Goal: Communication & Community: Ask a question

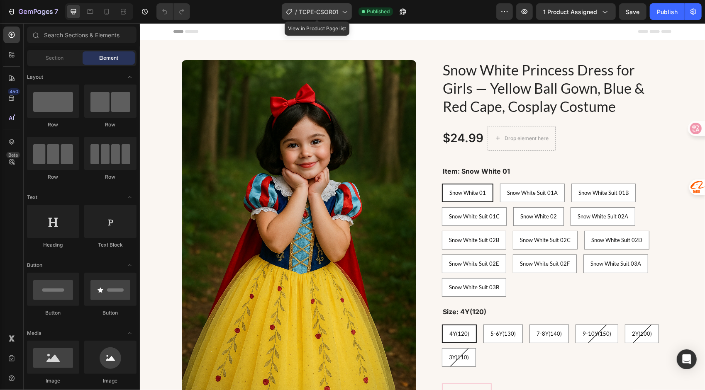
click at [336, 6] on div "/ TCPE-CSOR01" at bounding box center [317, 11] width 70 height 17
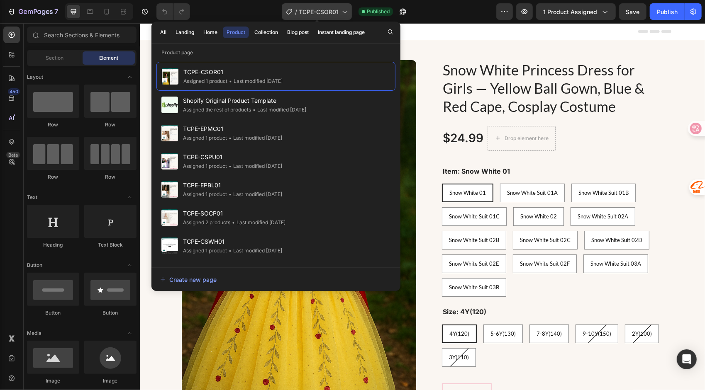
click at [338, 9] on span "TCPE-CSOR01" at bounding box center [319, 11] width 40 height 9
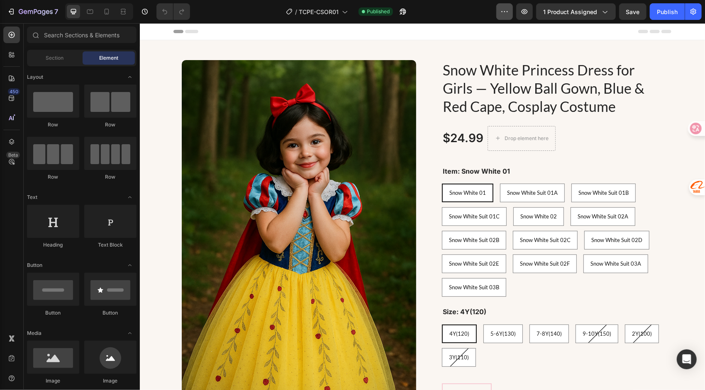
click at [511, 11] on button "button" at bounding box center [504, 11] width 17 height 17
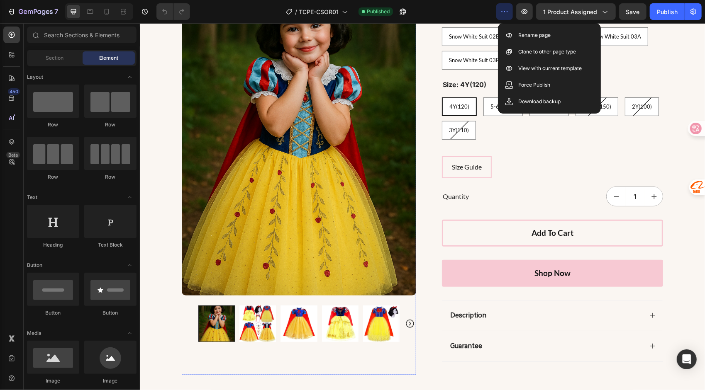
scroll to position [249, 0]
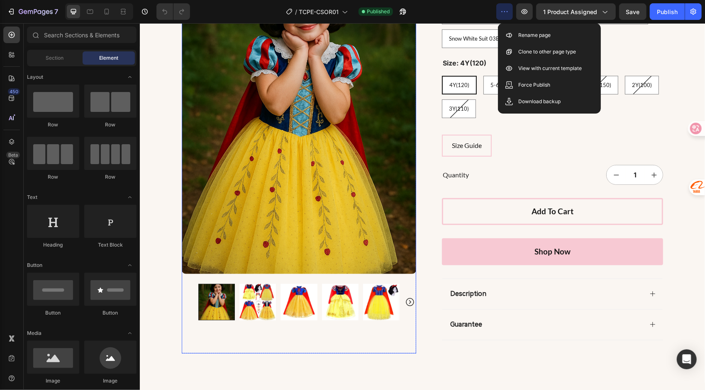
click at [342, 307] on img at bounding box center [339, 301] width 36 height 36
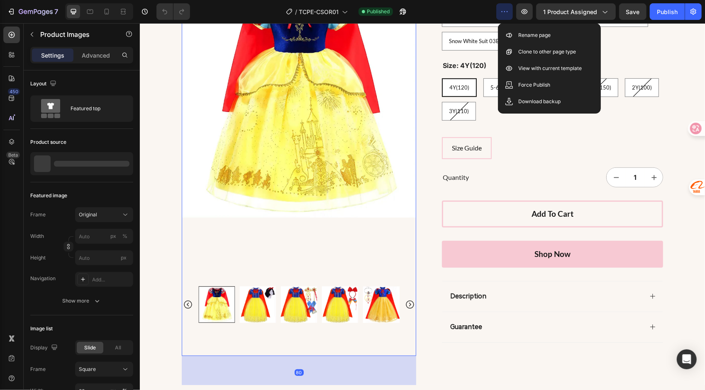
scroll to position [166, 0]
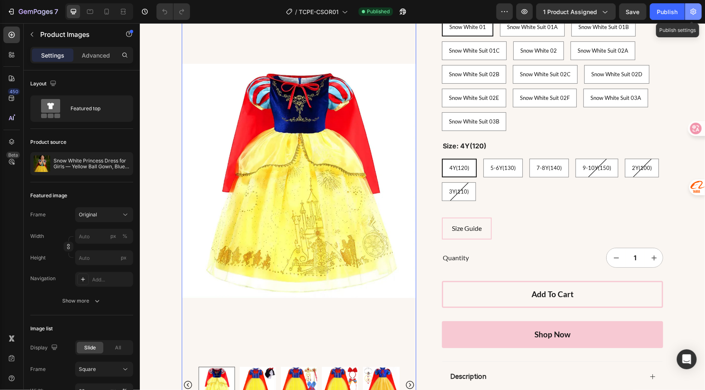
click at [689, 13] on button "button" at bounding box center [693, 11] width 17 height 17
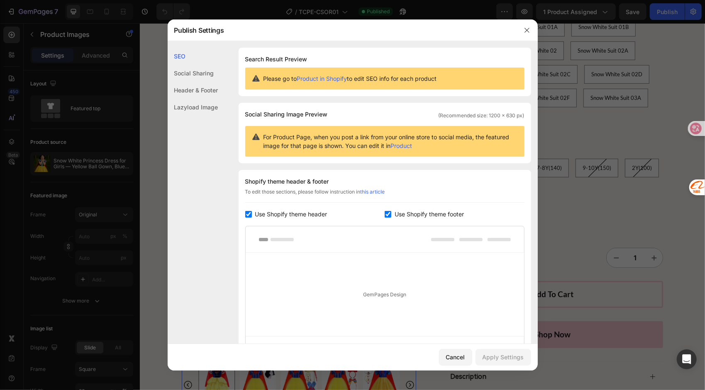
click at [202, 82] on div "Social Sharing" at bounding box center [193, 90] width 51 height 17
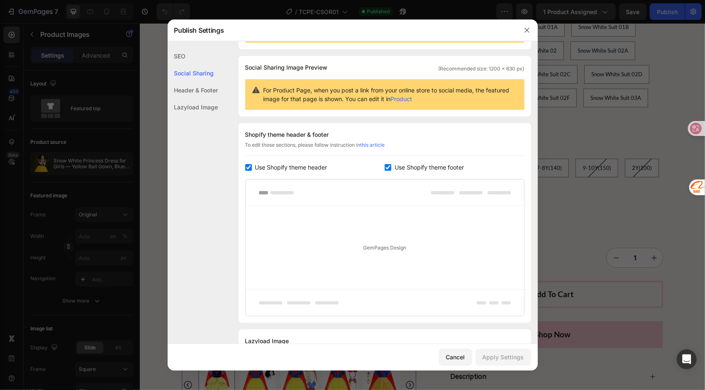
scroll to position [54, 0]
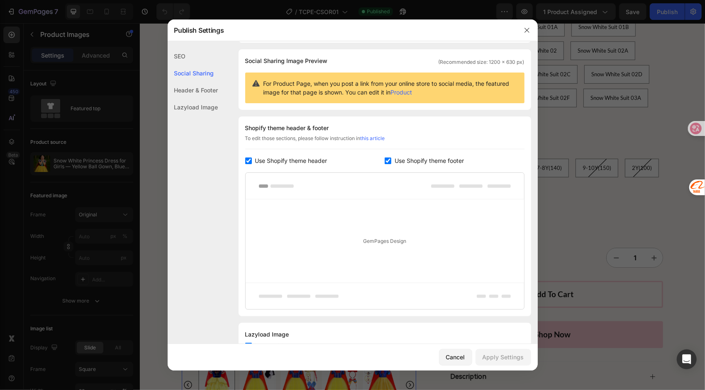
click at [203, 99] on div "Header & Footer" at bounding box center [193, 107] width 51 height 17
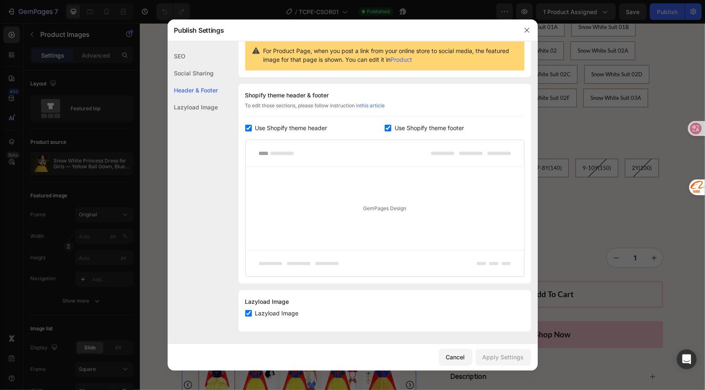
click at [212, 105] on div "Lazyload Image" at bounding box center [193, 107] width 51 height 17
click at [201, 65] on div "SEO" at bounding box center [193, 73] width 51 height 17
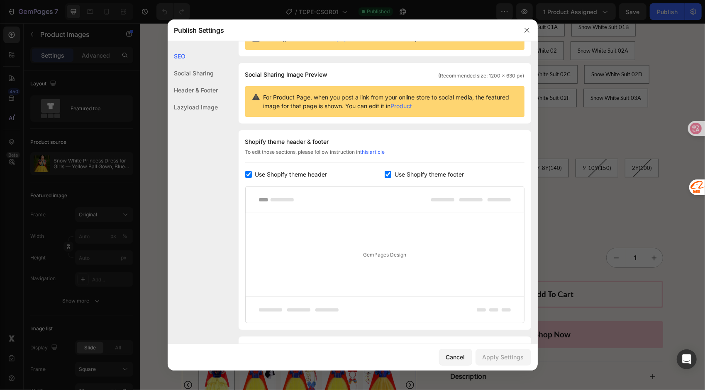
scroll to position [41, 0]
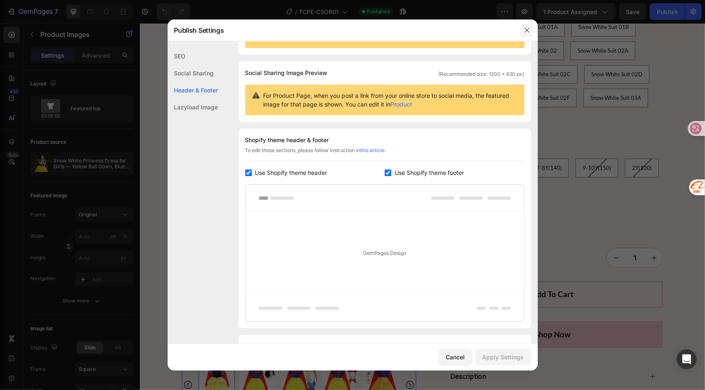
click at [525, 30] on icon "button" at bounding box center [526, 30] width 7 height 7
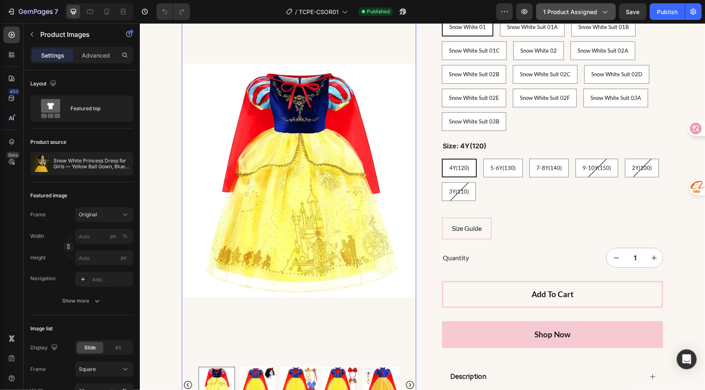
click at [601, 8] on icon "button" at bounding box center [604, 11] width 8 height 8
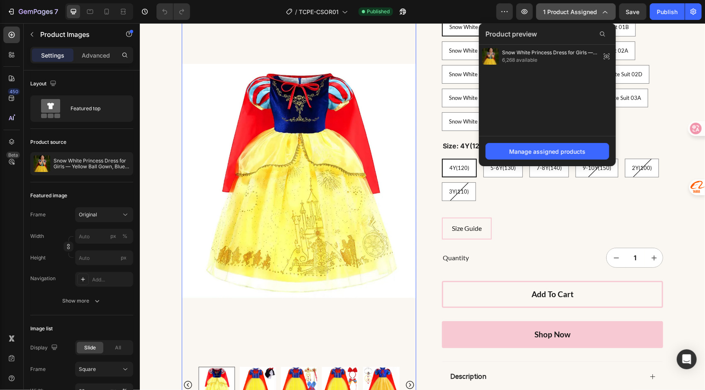
click at [603, 11] on icon "button" at bounding box center [604, 11] width 8 height 8
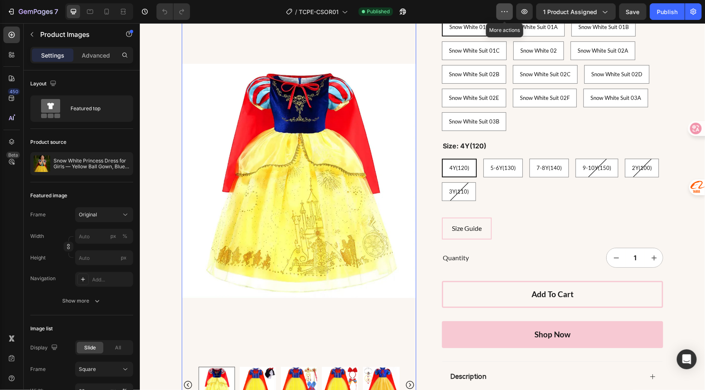
click at [509, 9] on icon "button" at bounding box center [504, 11] width 8 height 8
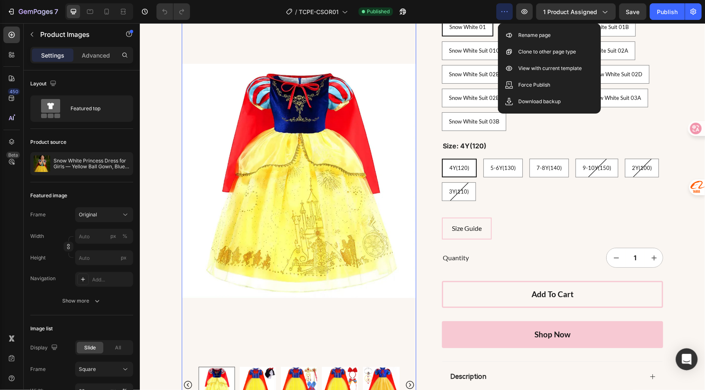
click at [690, 356] on icon "Open Intercom Messenger" at bounding box center [686, 359] width 11 height 11
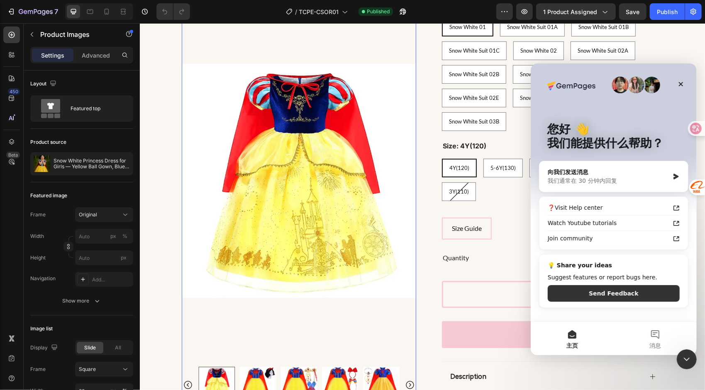
scroll to position [0, 0]
click at [636, 173] on div "向我们发送消息" at bounding box center [608, 172] width 122 height 9
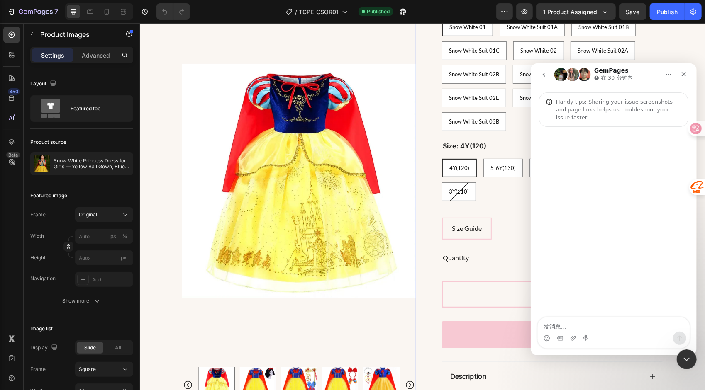
click at [579, 327] on textarea "发消息..." at bounding box center [613, 324] width 152 height 14
type textarea "n"
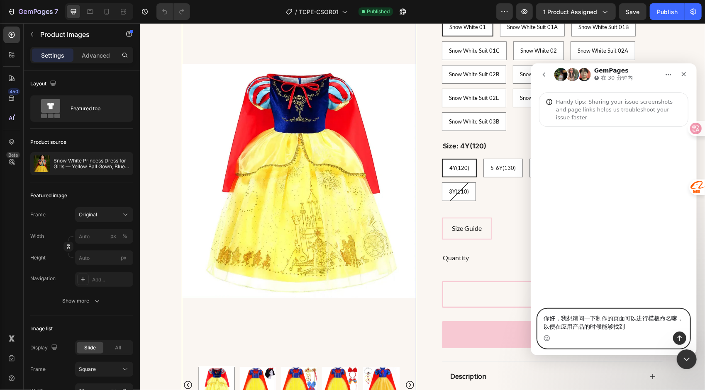
click at [628, 324] on textarea "你好，我想请问一下制作的页面可以进行模板命名嘛，以便在应用产品的时候能够找到" at bounding box center [613, 320] width 152 height 22
click at [621, 330] on textarea "你好，我想请问一下制作的页面可以进行模板命名嘛，以便在应用产品的时候能够找到" at bounding box center [613, 320] width 152 height 22
click at [628, 327] on textarea "你好，我想请问一下制作的页面可以进行模板命名嘛，以便在应用产品的时候能够找到" at bounding box center [613, 320] width 152 height 22
click at [583, 325] on textarea "你好，我想请问一下制作的页面可以进行模板命名嘛，以便在应用产品的时候能够找到对应的模板，比如现在制作的页面是" at bounding box center [613, 316] width 152 height 31
paste textarea "r"
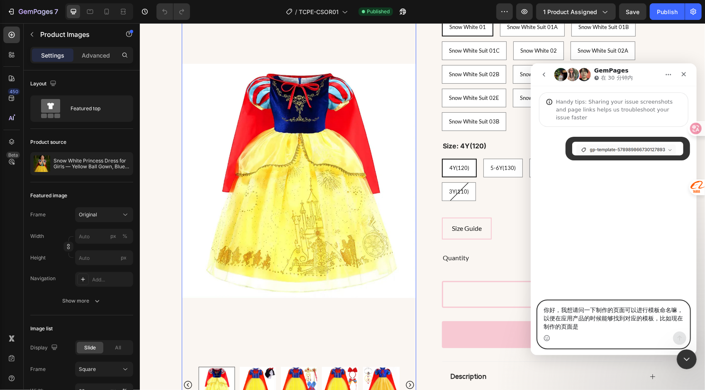
click at [599, 329] on textarea "你好，我想请问一下制作的页面可以进行模板命名嘛，以便在应用产品的时候能够找到对应的模板，比如现在制作的页面是" at bounding box center [613, 316] width 152 height 31
type textarea "你好，我想请问一下制作的页面可以进行模板命名嘛，以便在应用产品的时候能够找到对应的模板，比如现在制作的页面是如图suo"
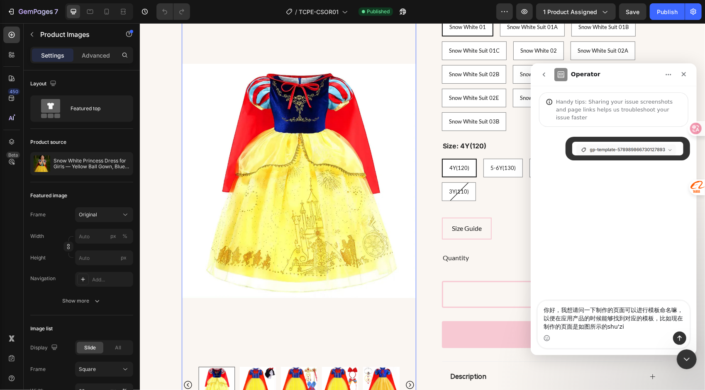
type textarea "你好，我想请问一下制作的页面可以进行模板命名嘛，以便在应用产品的时候能够找到对应的模板，比如现在制作的页面是如图所示的数字"
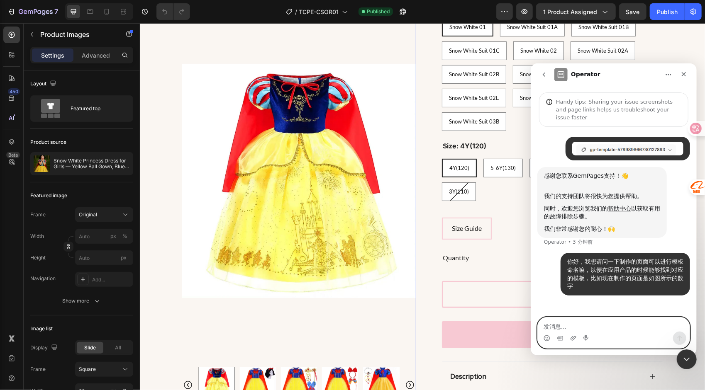
click at [576, 326] on textarea "发消息..." at bounding box center [613, 324] width 152 height 14
click at [678, 69] on div "关闭" at bounding box center [683, 73] width 15 height 15
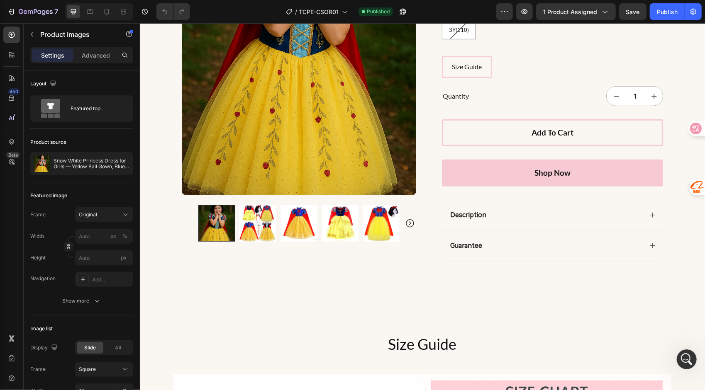
scroll to position [332, 0]
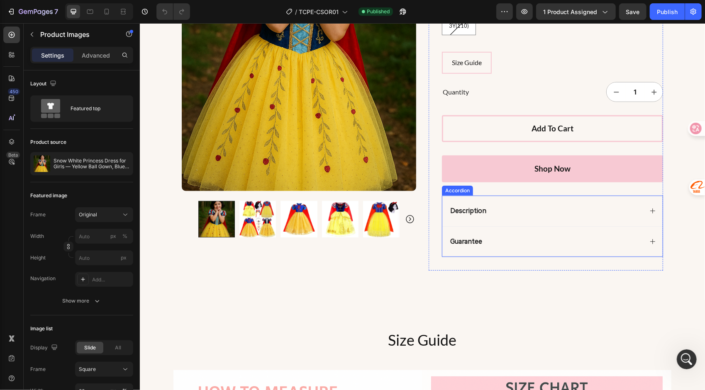
click at [539, 202] on div "Description" at bounding box center [552, 210] width 220 height 31
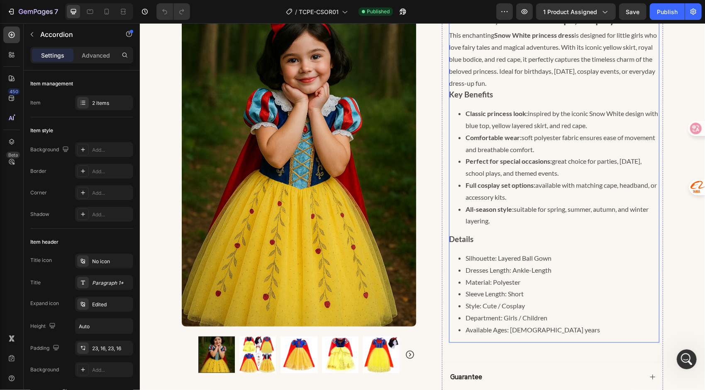
scroll to position [664, 0]
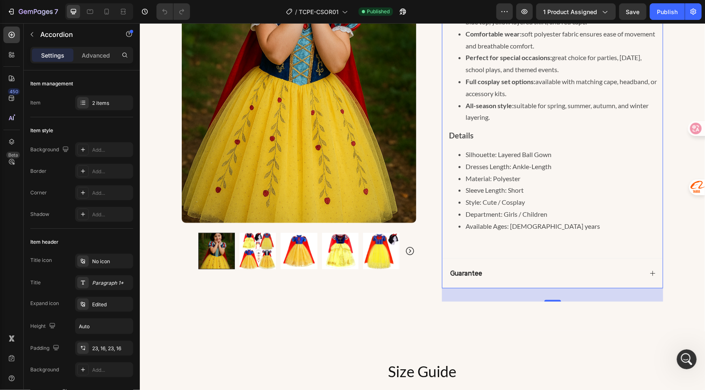
click at [521, 277] on div "Guarantee" at bounding box center [552, 273] width 220 height 31
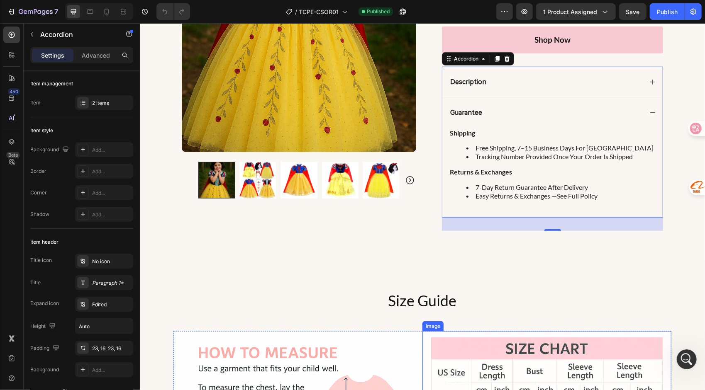
scroll to position [415, 0]
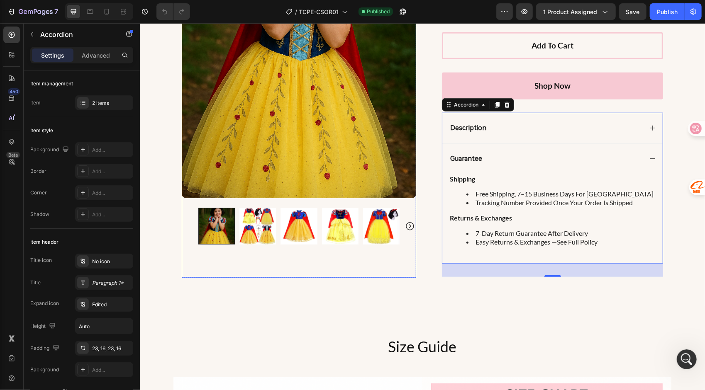
click at [250, 224] on img at bounding box center [257, 225] width 36 height 36
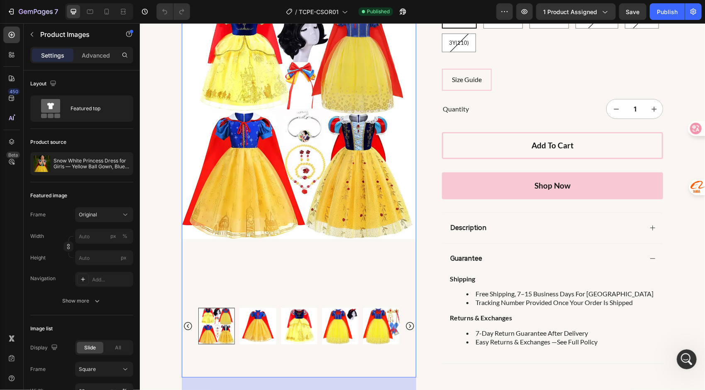
scroll to position [332, 0]
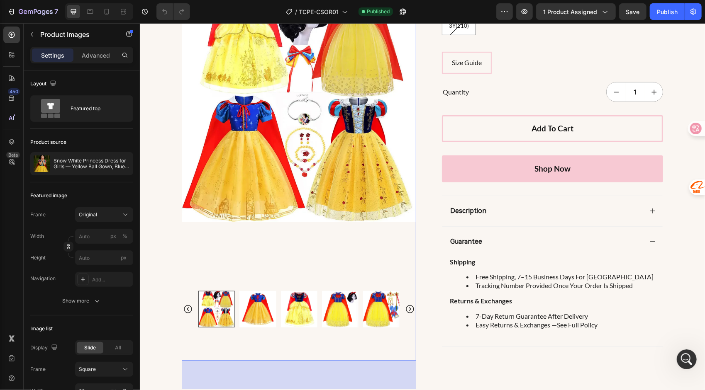
click at [337, 309] on img at bounding box center [339, 308] width 36 height 36
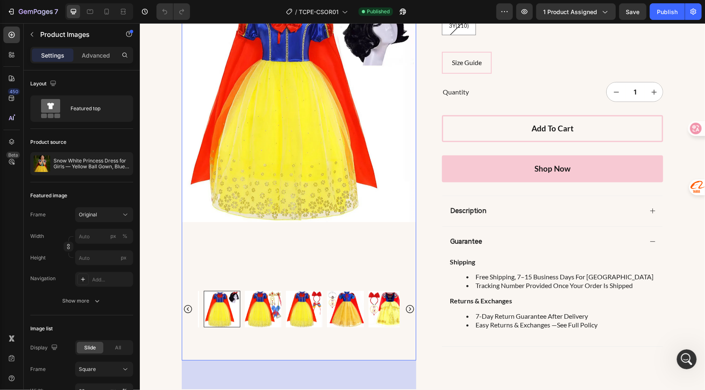
click at [374, 307] on img at bounding box center [386, 308] width 36 height 36
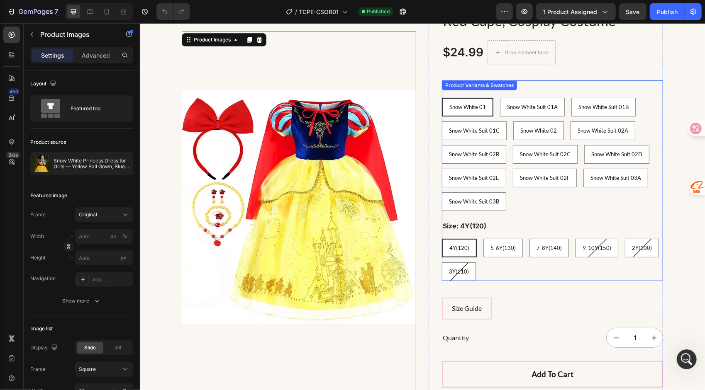
scroll to position [83, 0]
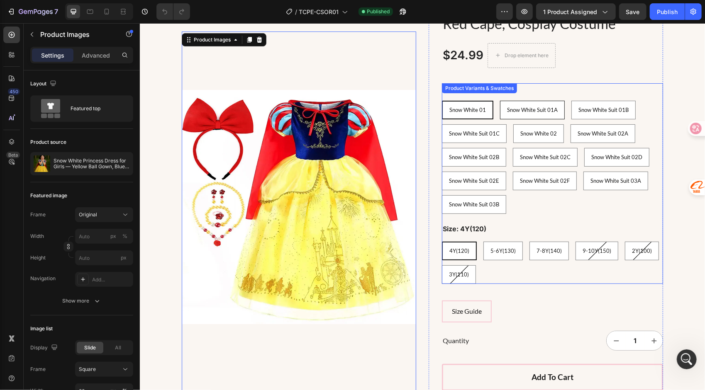
click at [506, 117] on 01A "Snow White Suit 01A" at bounding box center [531, 109] width 65 height 19
click at [499, 100] on input "Snow White Suit 01A Snow White Suit 01A Snow White Suit 01A" at bounding box center [499, 100] width 0 height 0
radio input "true"
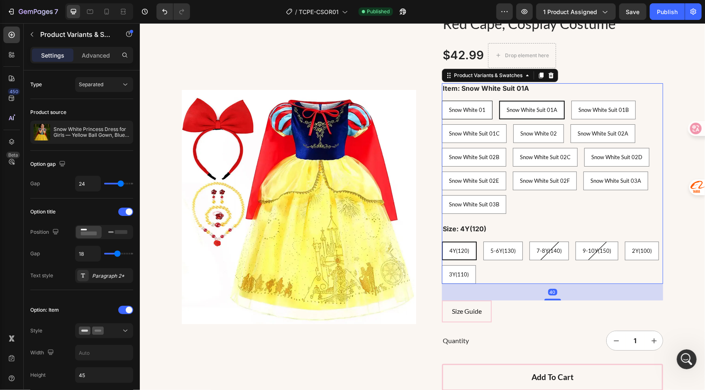
click at [454, 107] on span "Snow White 01" at bounding box center [466, 109] width 36 height 7
click at [441, 100] on input "Snow White 01 Snow White 01 Snow White 01" at bounding box center [441, 100] width 0 height 0
radio input "true"
click at [515, 112] on span "Snow White Suit 01A" at bounding box center [531, 109] width 51 height 7
click at [499, 100] on input "Snow White Suit 01A Snow White Suit 01A Snow White Suit 01A" at bounding box center [499, 100] width 0 height 0
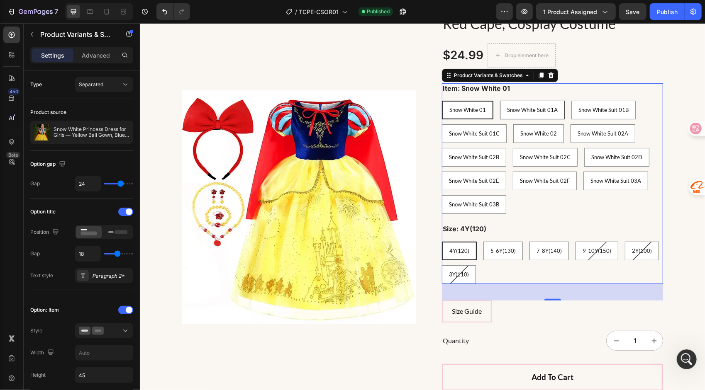
radio input "true"
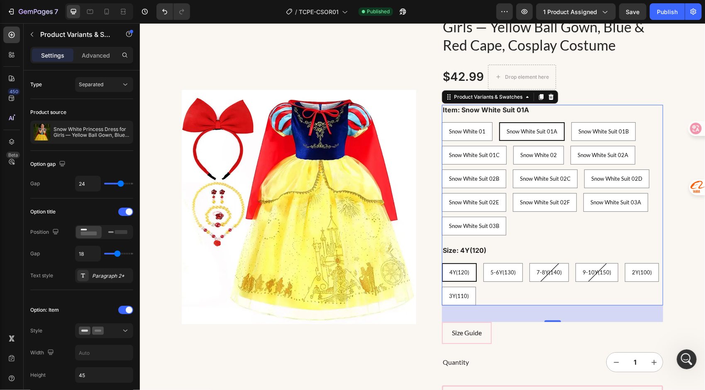
scroll to position [41, 0]
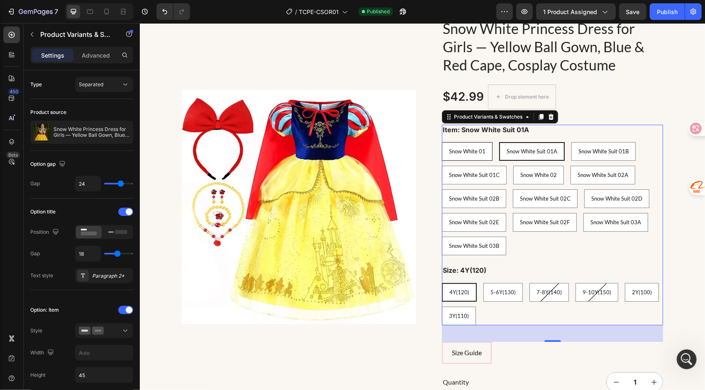
click at [450, 153] on span "Snow White 01" at bounding box center [466, 151] width 36 height 7
click at [441, 142] on input "Snow White 01 Snow White 01 Snow White 01" at bounding box center [441, 141] width 0 height 0
radio input "true"
click at [513, 151] on span "Snow White Suit 01A" at bounding box center [531, 151] width 51 height 7
click at [499, 142] on input "Snow White Suit 01A Snow White Suit 01A Snow White Suit 01A" at bounding box center [499, 141] width 0 height 0
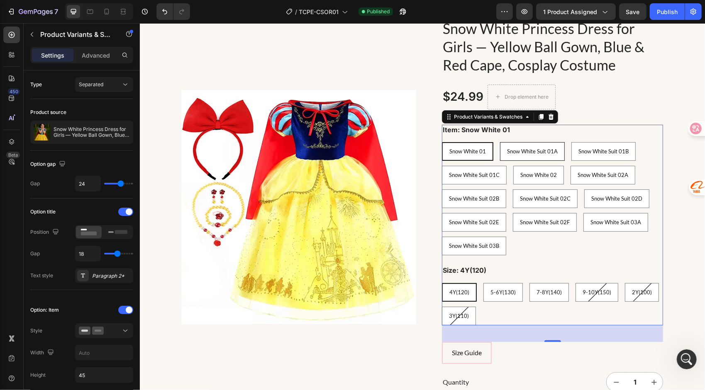
radio input "true"
click at [589, 149] on span "Snow White Suit 01B" at bounding box center [603, 151] width 50 height 7
click at [571, 142] on input "Snow White Suit 01B Snow White Suit 01B Snow White Suit 01B" at bounding box center [570, 141] width 0 height 0
radio input "true"
click at [471, 173] on span "Snow White Suit 01C" at bounding box center [473, 174] width 51 height 7
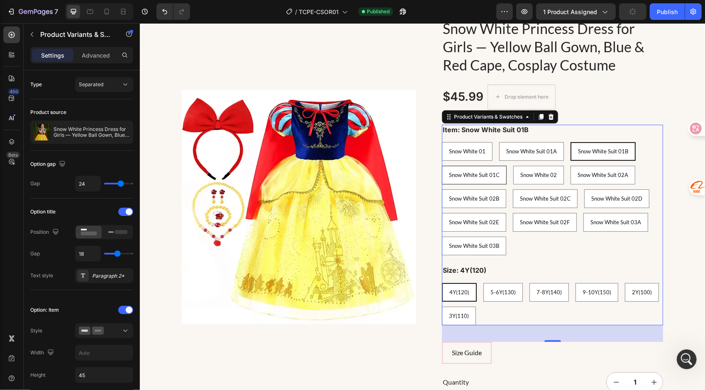
click at [441, 165] on input "Snow White Suit 01C Snow White Suit 01C Snow White Suit 01C" at bounding box center [441, 165] width 0 height 0
radio input "true"
click at [536, 174] on span "Snow White 02" at bounding box center [539, 174] width 36 height 7
click at [513, 165] on input "Snow White 02 Snow White 02 Snow White 02" at bounding box center [513, 165] width 0 height 0
radio input "true"
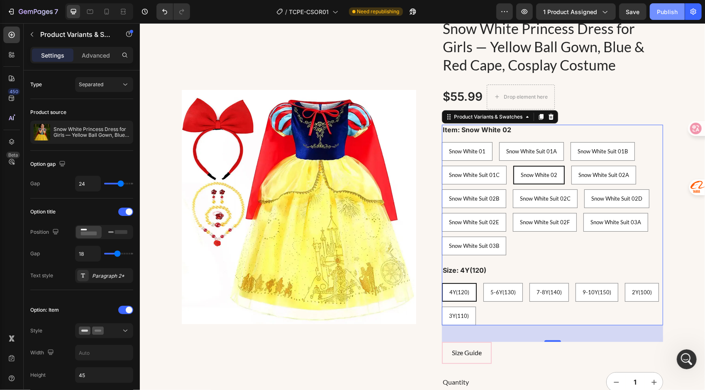
click at [661, 15] on div "Publish" at bounding box center [667, 11] width 21 height 9
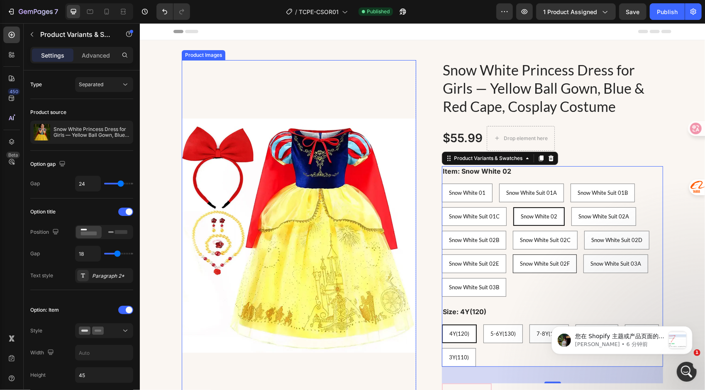
scroll to position [316, 0]
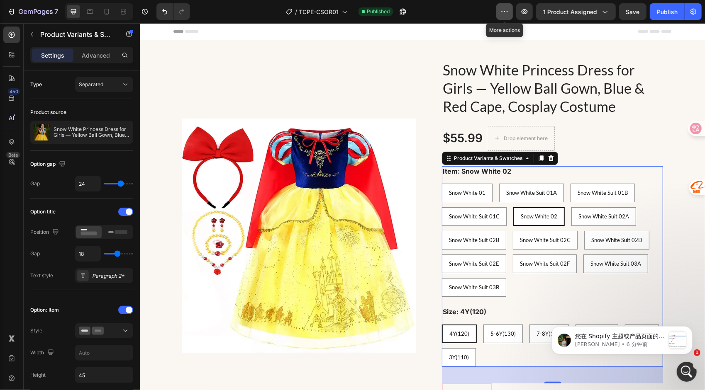
click at [505, 10] on icon "button" at bounding box center [504, 11] width 8 height 8
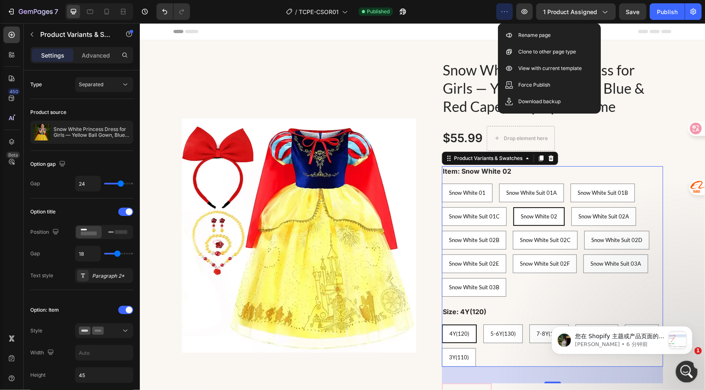
click at [688, 370] on icon "打开 Intercom Messenger" at bounding box center [686, 371] width 14 height 14
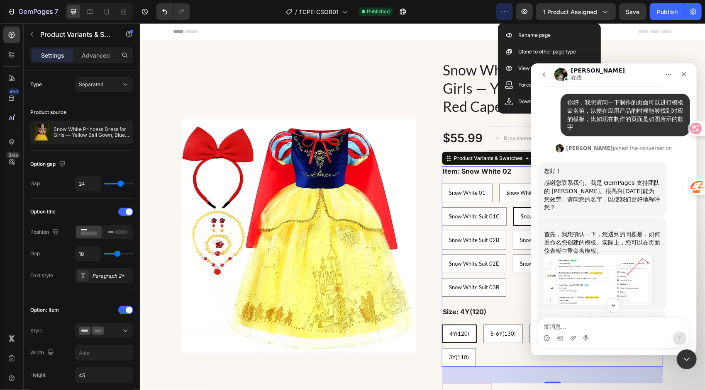
scroll to position [151, 0]
drag, startPoint x: 590, startPoint y: 227, endPoint x: 600, endPoint y: 241, distance: 17.8
click at [600, 241] on div "首先，我想确认一下，您遇到的问题是，如何重命名您创建的模板。实际上，您可以在页面仪表板中重命名模板。" at bounding box center [601, 239] width 116 height 32
drag, startPoint x: 600, startPoint y: 241, endPoint x: 657, endPoint y: 266, distance: 62.0
click at [657, 266] on div "Jeremy说…" at bounding box center [601, 280] width 116 height 50
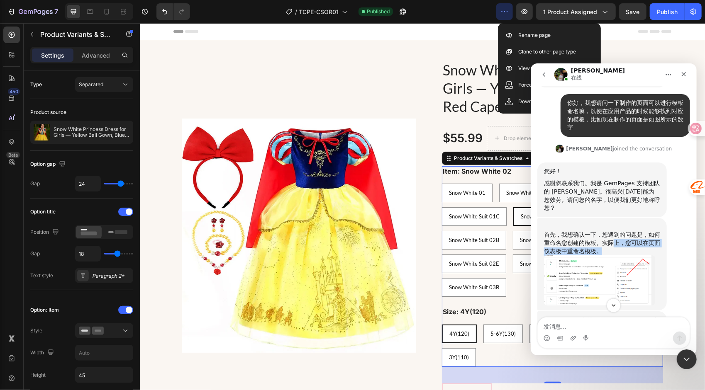
drag, startPoint x: 611, startPoint y: 237, endPoint x: 621, endPoint y: 243, distance: 12.3
click at [621, 243] on div "首先，我想确认一下，您遇到的问题是，如何重命名您创建的模板。实际上，您可以在页面仪表板中重命名模板。" at bounding box center [601, 239] width 116 height 32
drag, startPoint x: 621, startPoint y: 243, endPoint x: 680, endPoint y: 275, distance: 66.6
click at [680, 275] on div "首先，我想确认一下，您遇到的问题是，如何重命名您创建的模板。实际上，您可以在页面仪表板中重命名模板。 [PERSON_NAME] • 7 分钟前" at bounding box center [613, 269] width 153 height 102
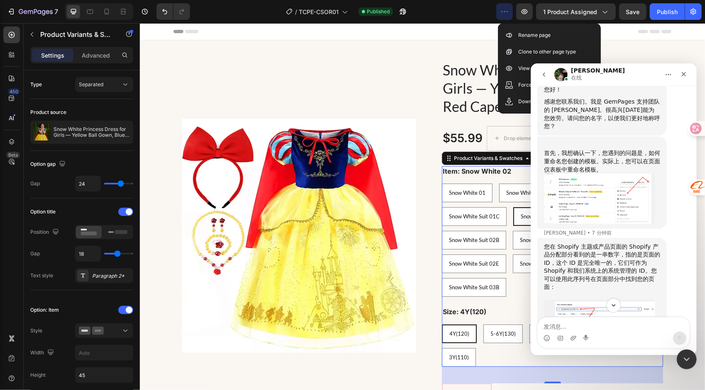
scroll to position [234, 0]
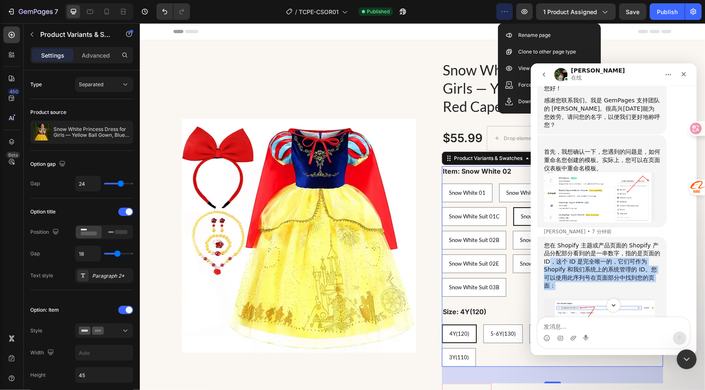
drag, startPoint x: 550, startPoint y: 253, endPoint x: 650, endPoint y: 277, distance: 102.0
click at [650, 277] on div "您在 Shopify 主题或产品页面的 Shopify 产品分配部分看到的是一串数字，指的是页面的 ID，这个 ID 是完全唯一的，它们可作为 Shopify…" at bounding box center [601, 269] width 116 height 57
drag, startPoint x: 650, startPoint y: 277, endPoint x: 676, endPoint y: 296, distance: 32.1
click at [676, 296] on div "您在 Shopify 主题或产品页面的 Shopify 产品分配部分看到的是一串数字，指的是页面的 ID，这个 ID 是完全唯一的，它们可作为 Shopify…" at bounding box center [613, 327] width 153 height 182
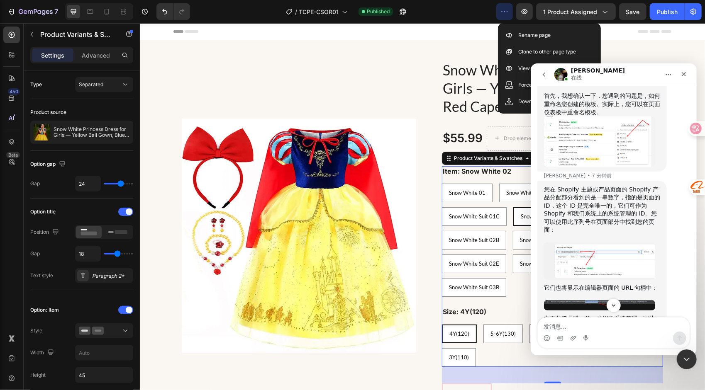
scroll to position [316, 0]
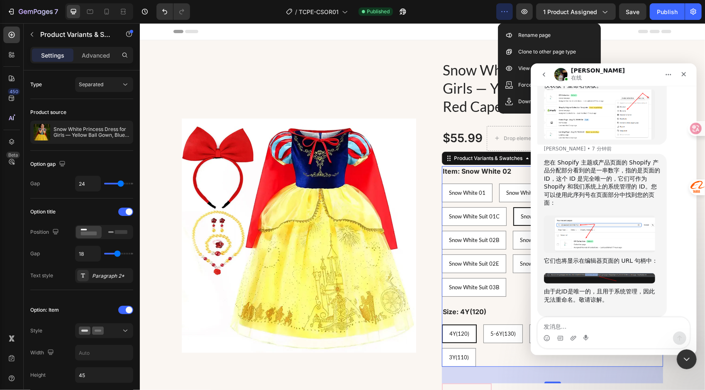
click at [600, 230] on img "Jeremy说…" at bounding box center [598, 233] width 111 height 37
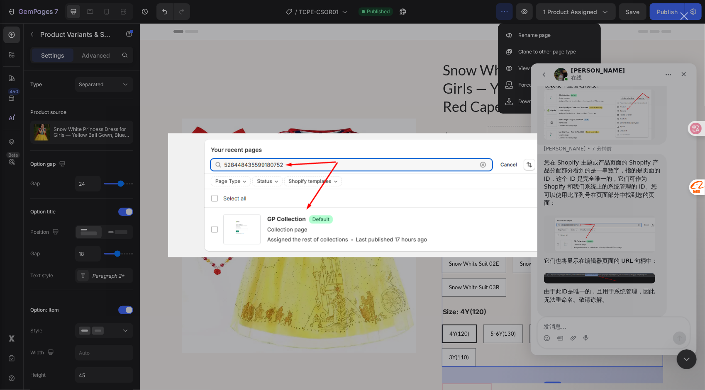
click at [686, 244] on div "Intercom Messenger" at bounding box center [352, 195] width 705 height 390
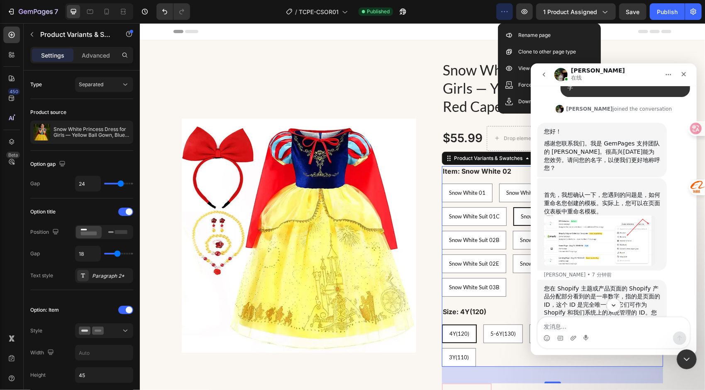
scroll to position [159, 0]
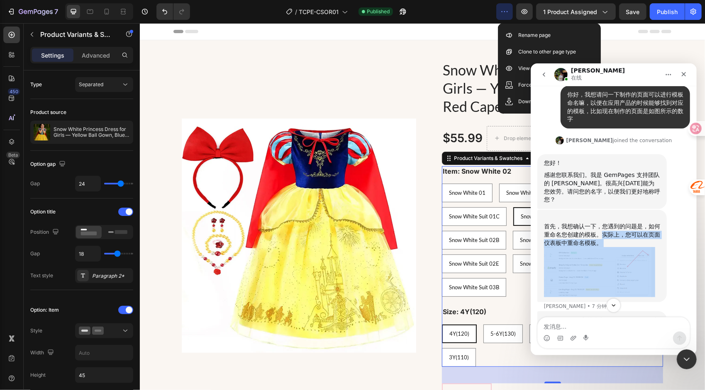
drag, startPoint x: 600, startPoint y: 228, endPoint x: 611, endPoint y: 246, distance: 21.8
click at [611, 246] on div "首先，我想确认一下，您遇到的问题是，如何重命名您创建的模板。实际上，您可以在页面仪表板中重命名模板。" at bounding box center [601, 255] width 116 height 83
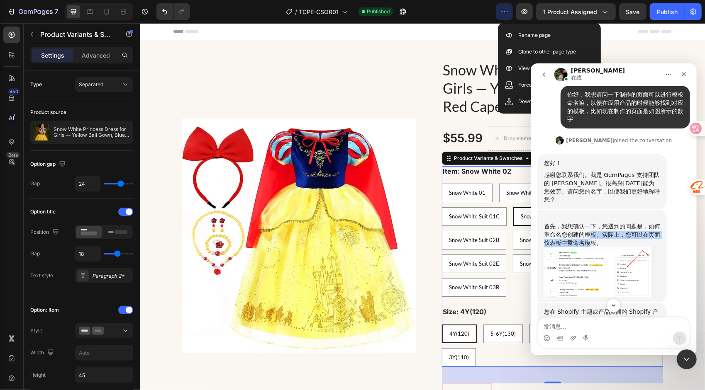
drag, startPoint x: 611, startPoint y: 246, endPoint x: 590, endPoint y: 230, distance: 26.3
click at [590, 230] on div "首先，我想确认一下，您遇到的问题是，如何重命名您创建的模板。实际上，您可以在页面仪表板中重命名模板。" at bounding box center [601, 230] width 116 height 32
click at [592, 233] on div "首先，我想确认一下，您遇到的问题是，如何重命名您创建的模板。实际上，您可以在页面仪表板中重命名模板。" at bounding box center [601, 230] width 116 height 32
click at [601, 226] on div "首先，我想确认一下，您遇到的问题是，如何重命名您创建的模板。实际上，您可以在页面仪表板中重命名模板。" at bounding box center [601, 230] width 116 height 32
drag, startPoint x: 601, startPoint y: 227, endPoint x: 604, endPoint y: 235, distance: 7.9
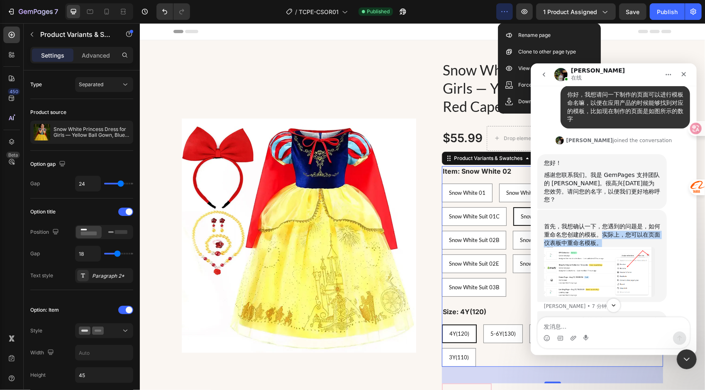
click at [604, 235] on div "首先，我想确认一下，您遇到的问题是，如何重命名您创建的模板。实际上，您可以在页面仪表板中重命名模板。" at bounding box center [601, 230] width 116 height 32
drag, startPoint x: 604, startPoint y: 235, endPoint x: 567, endPoint y: 228, distance: 37.1
click at [567, 228] on div "首先，我想确认一下，您遇到的问题是，如何重命名您创建的模板。实际上，您可以在页面仪表板中重命名模板。" at bounding box center [601, 230] width 116 height 32
drag, startPoint x: 599, startPoint y: 227, endPoint x: 604, endPoint y: 236, distance: 10.6
click at [604, 236] on div "首先，我想确认一下，您遇到的问题是，如何重命名您创建的模板。实际上，您可以在页面仪表板中重命名模板。" at bounding box center [601, 230] width 116 height 32
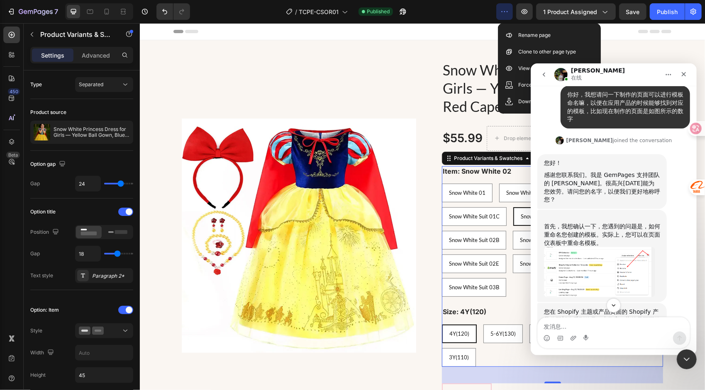
drag, startPoint x: 604, startPoint y: 236, endPoint x: 572, endPoint y: 227, distance: 33.2
click at [572, 227] on div "首先，我想确认一下，您遇到的问题是，如何重命名您创建的模板。实际上，您可以在页面仪表板中重命名模板。" at bounding box center [601, 230] width 116 height 32
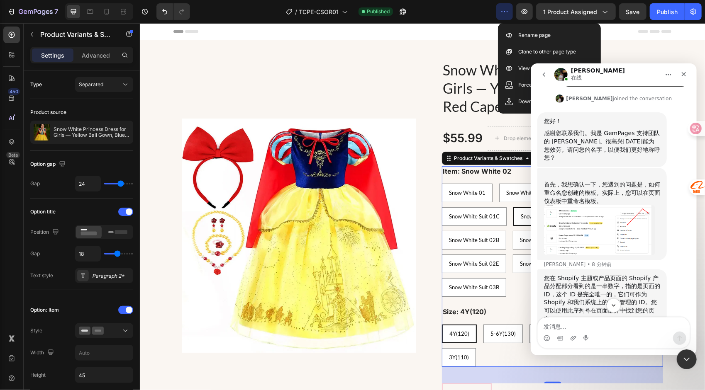
scroll to position [200, 0]
click at [683, 75] on icon "关闭" at bounding box center [683, 74] width 7 height 7
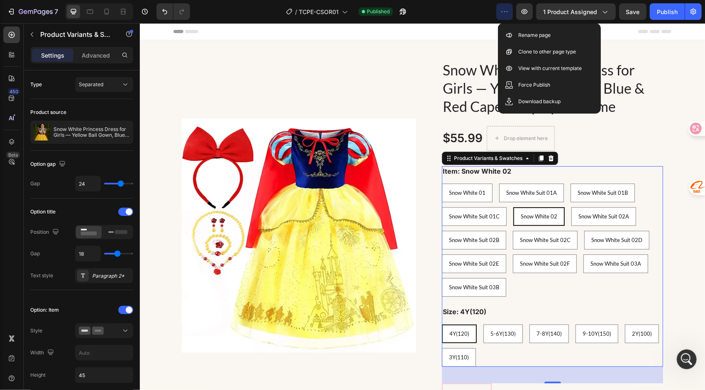
click at [433, 32] on div "Header" at bounding box center [422, 31] width 498 height 17
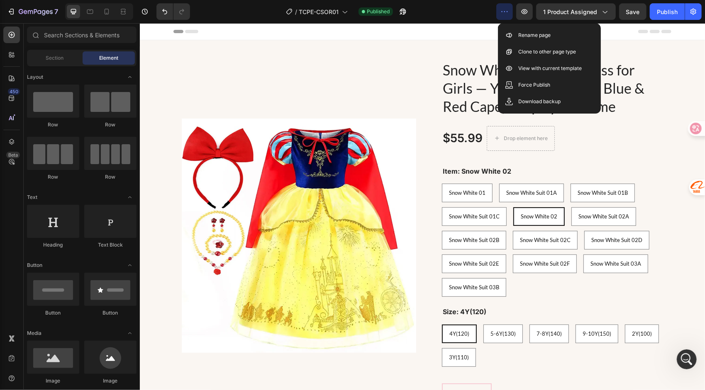
click at [434, 34] on div "Header" at bounding box center [422, 31] width 498 height 17
click at [615, 34] on div "Header" at bounding box center [422, 31] width 498 height 17
click at [598, 14] on div "1 product assigned" at bounding box center [576, 11] width 66 height 9
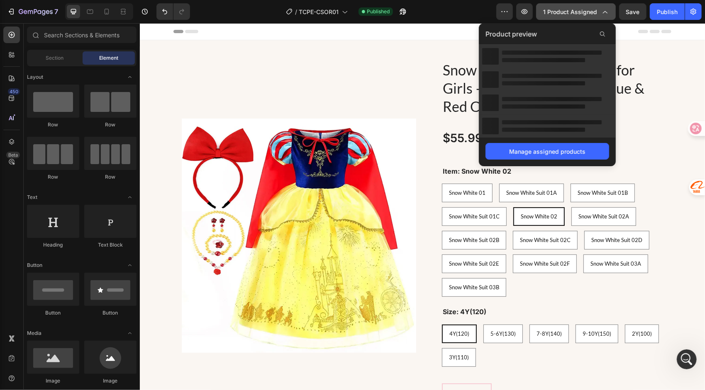
click at [598, 14] on div "1 product assigned" at bounding box center [576, 11] width 66 height 9
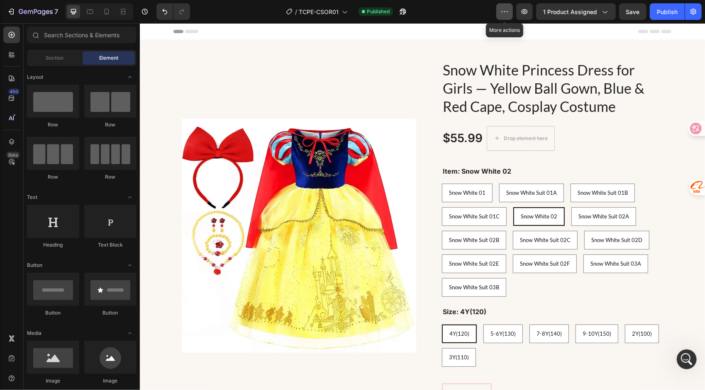
click at [501, 11] on button "button" at bounding box center [504, 11] width 17 height 17
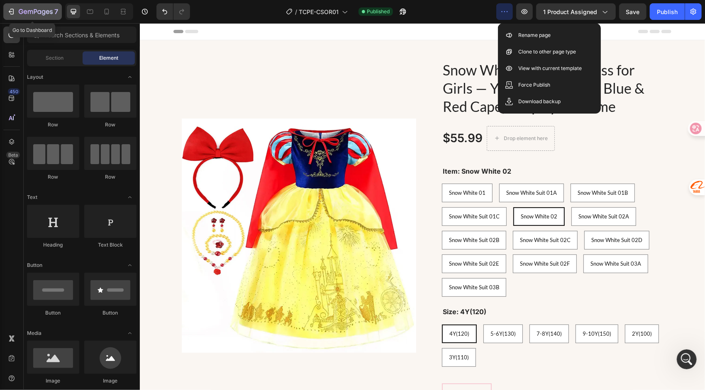
click at [10, 8] on icon "button" at bounding box center [11, 11] width 8 height 8
